Goal: Find specific page/section: Find specific page/section

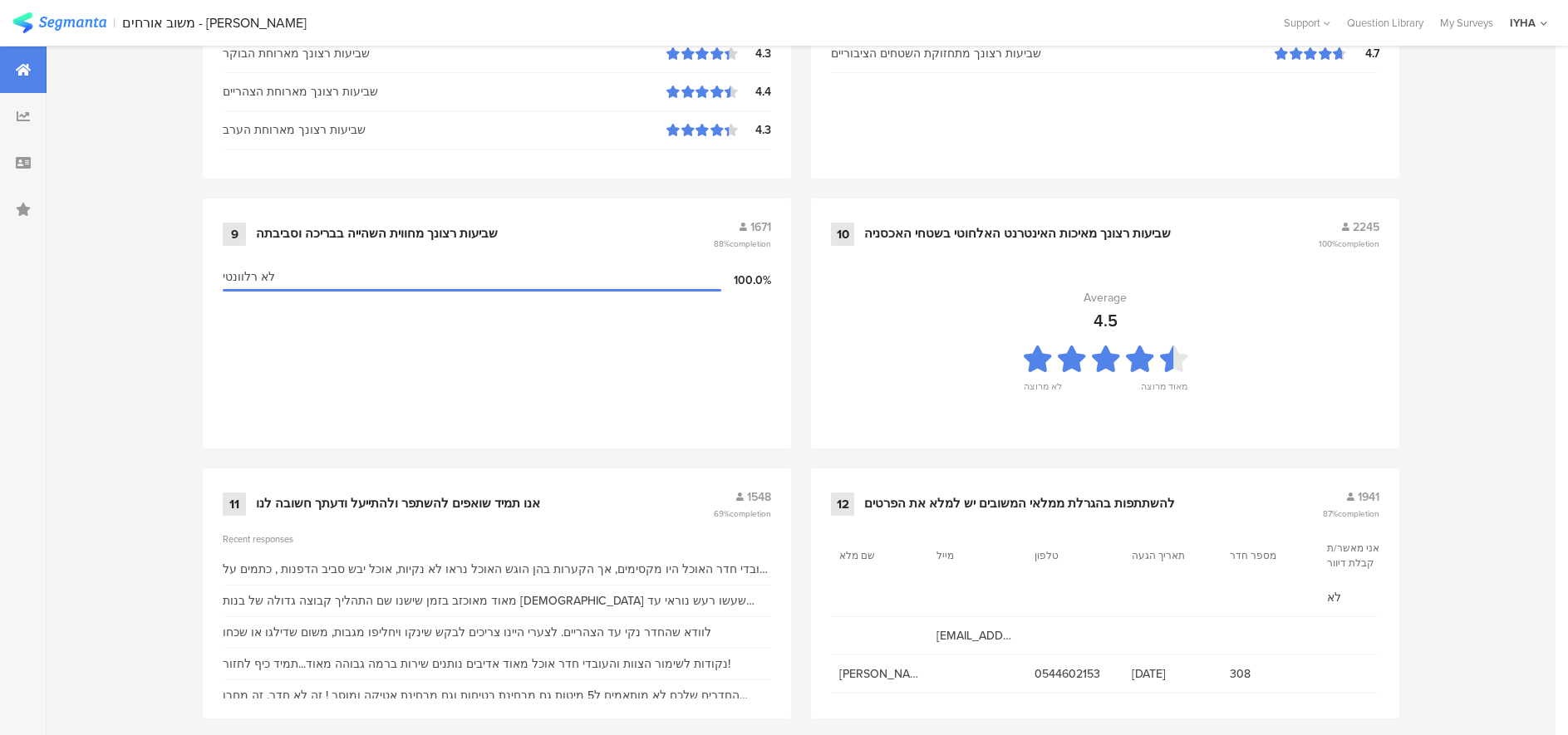
scroll to position [1701, 0]
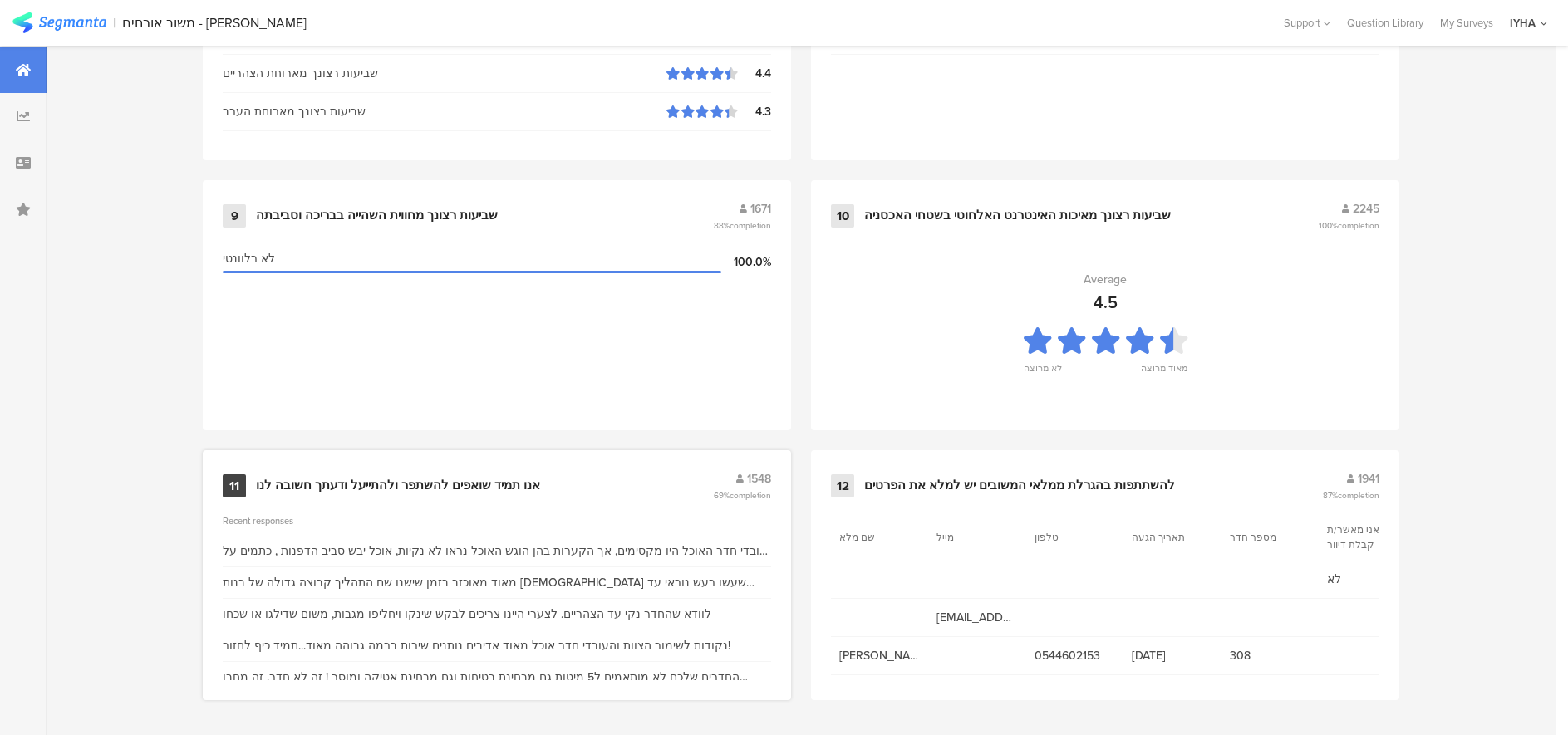
click at [416, 490] on div "אנו תמיד שואפים להשתפר ולהתייעל ודעתך חשובה לנו" at bounding box center [398, 486] width 284 height 17
